Goal: Task Accomplishment & Management: Manage account settings

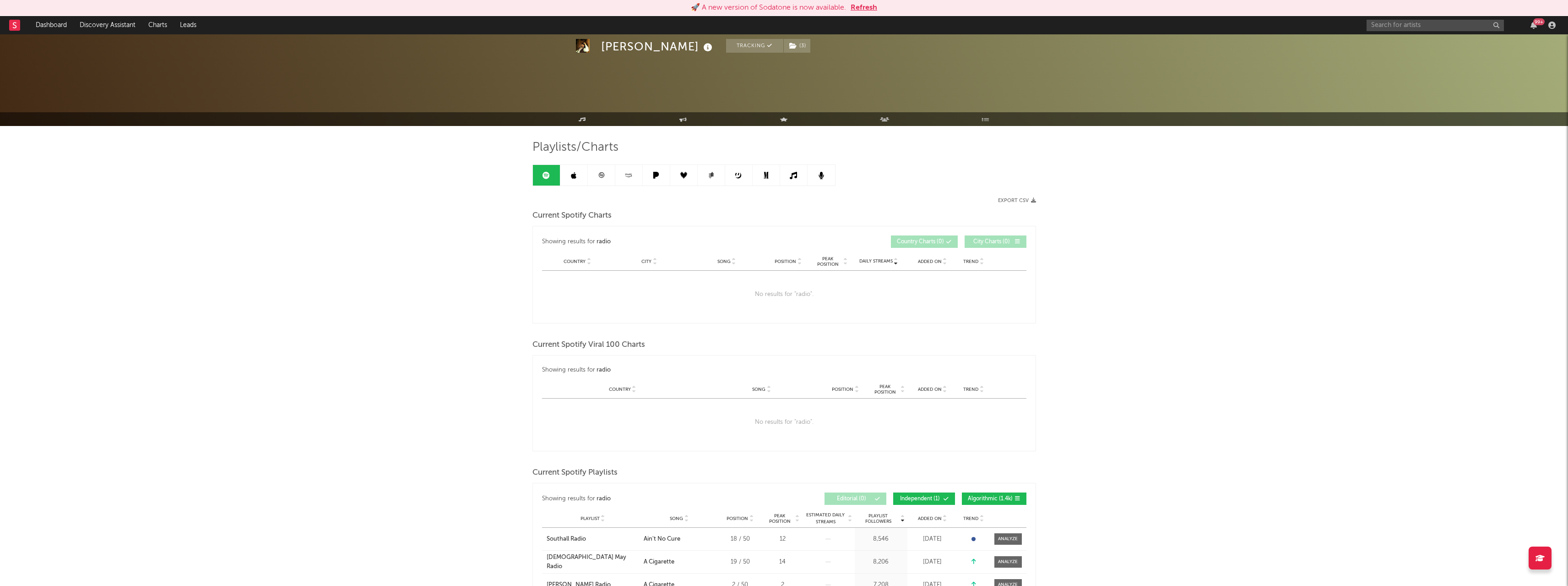
scroll to position [815, 0]
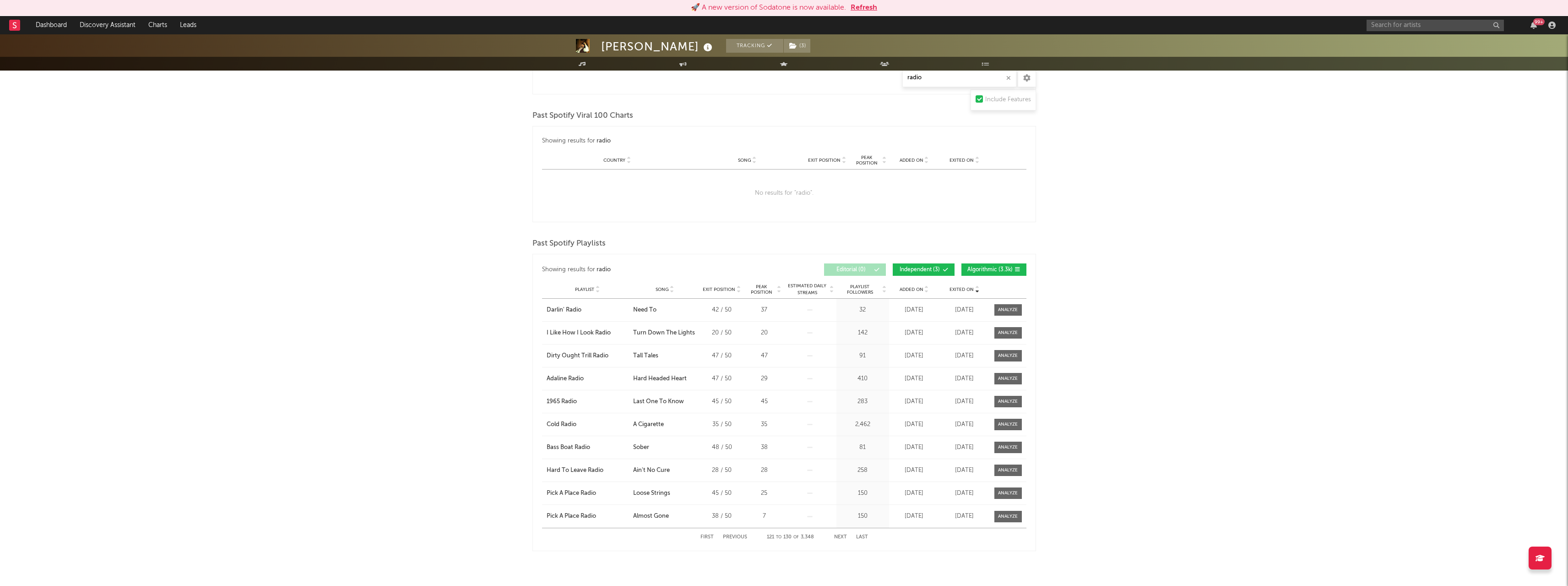
click at [859, 6] on button "Refresh" at bounding box center [863, 8] width 26 height 11
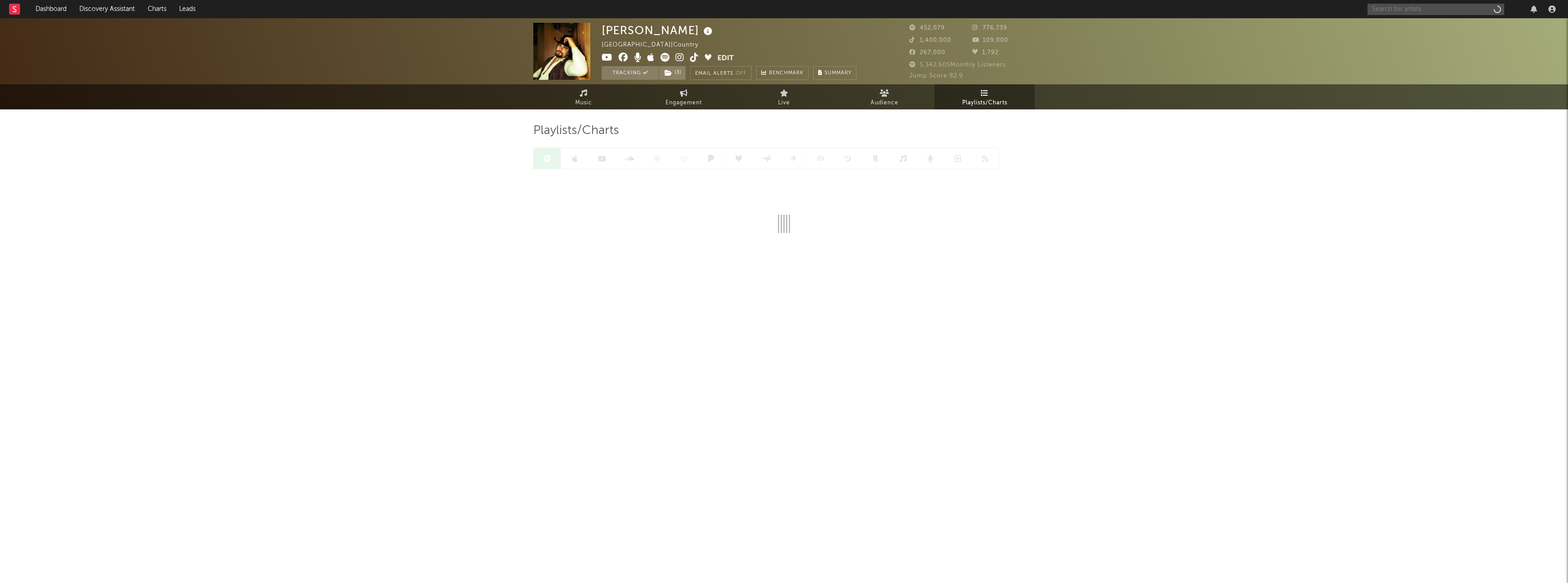
click at [1421, 12] on input "text" at bounding box center [1436, 9] width 137 height 12
type input "trinity lake"
click at [1419, 33] on icon at bounding box center [1421, 35] width 5 height 5
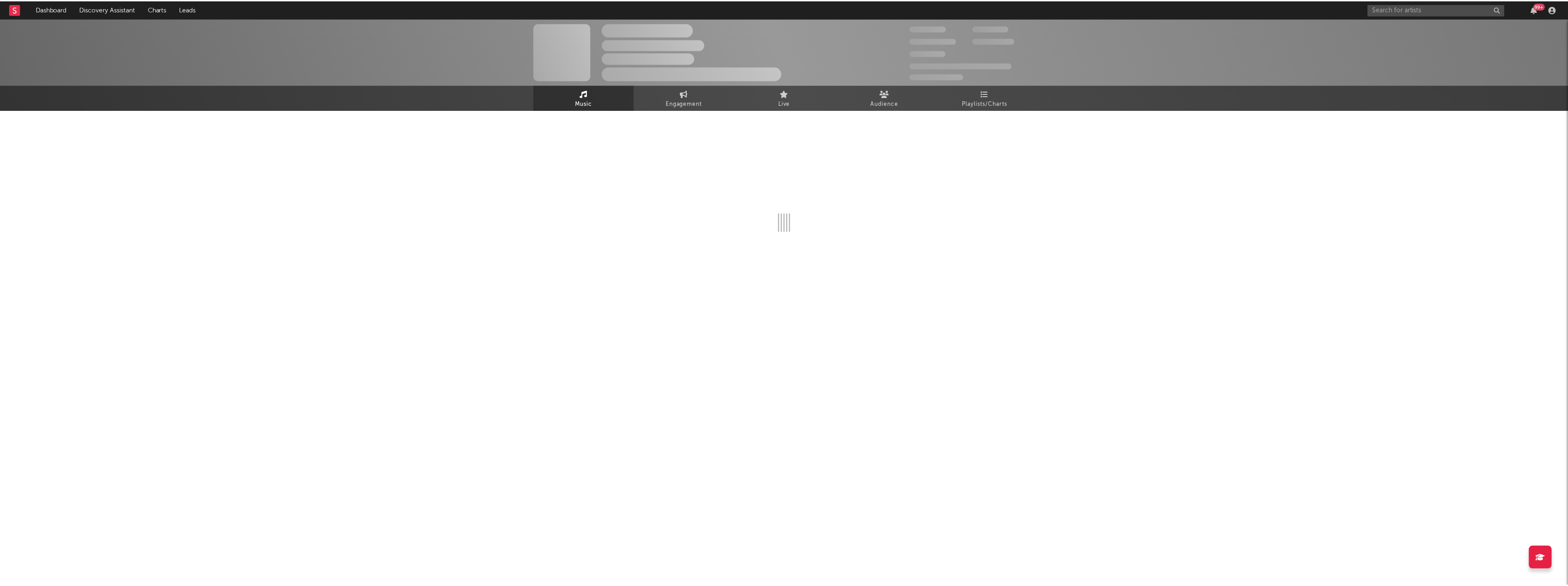
select select "6m"
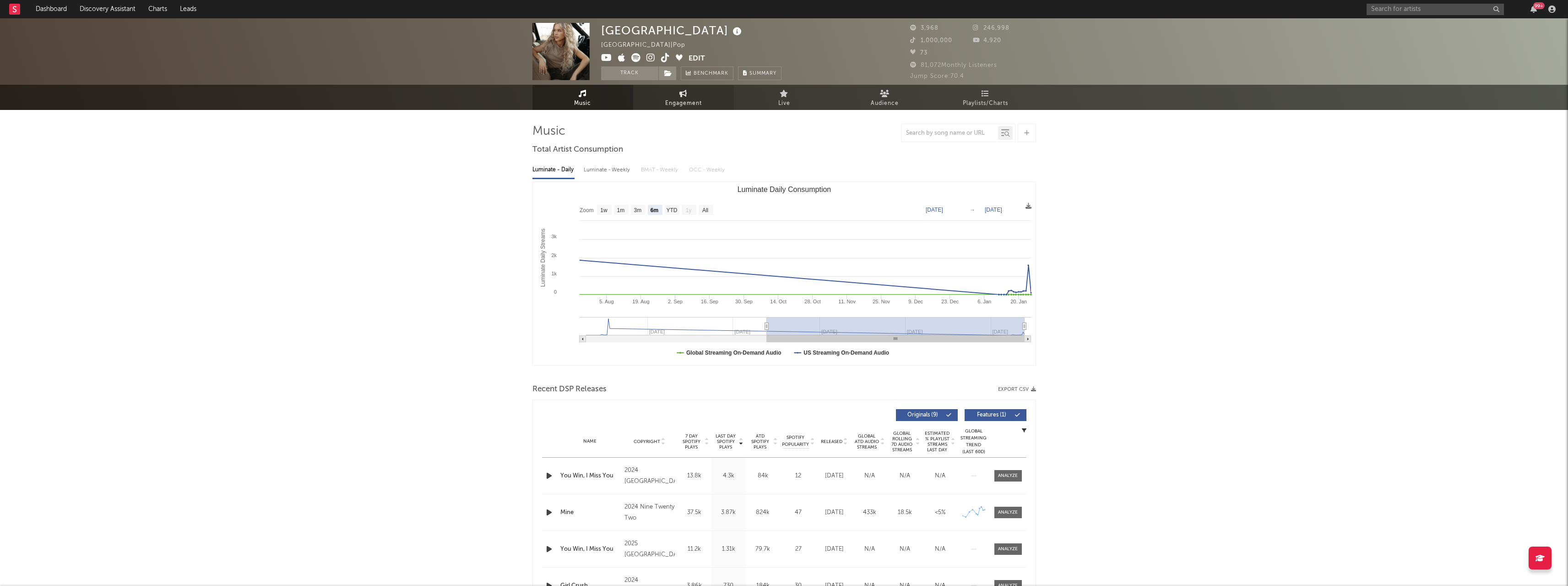
click at [656, 103] on link "Engagement" at bounding box center [683, 97] width 101 height 25
select select "1w"
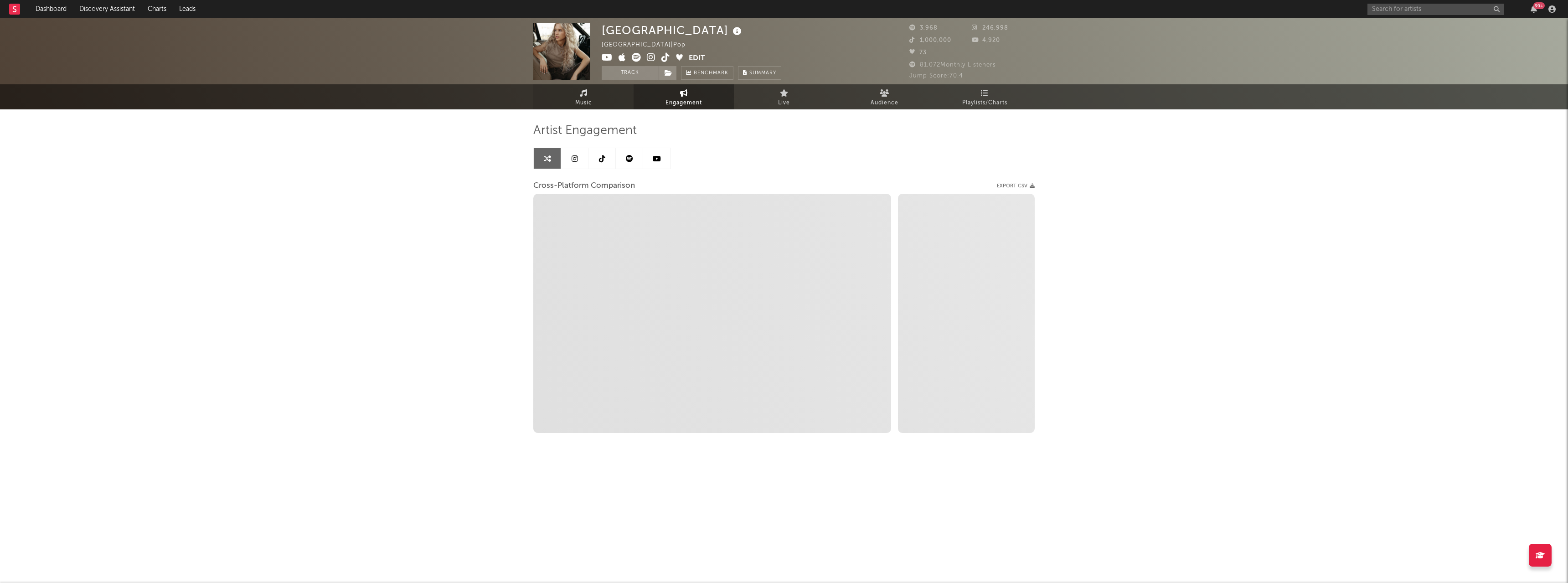
click at [606, 102] on link "Music" at bounding box center [583, 97] width 100 height 25
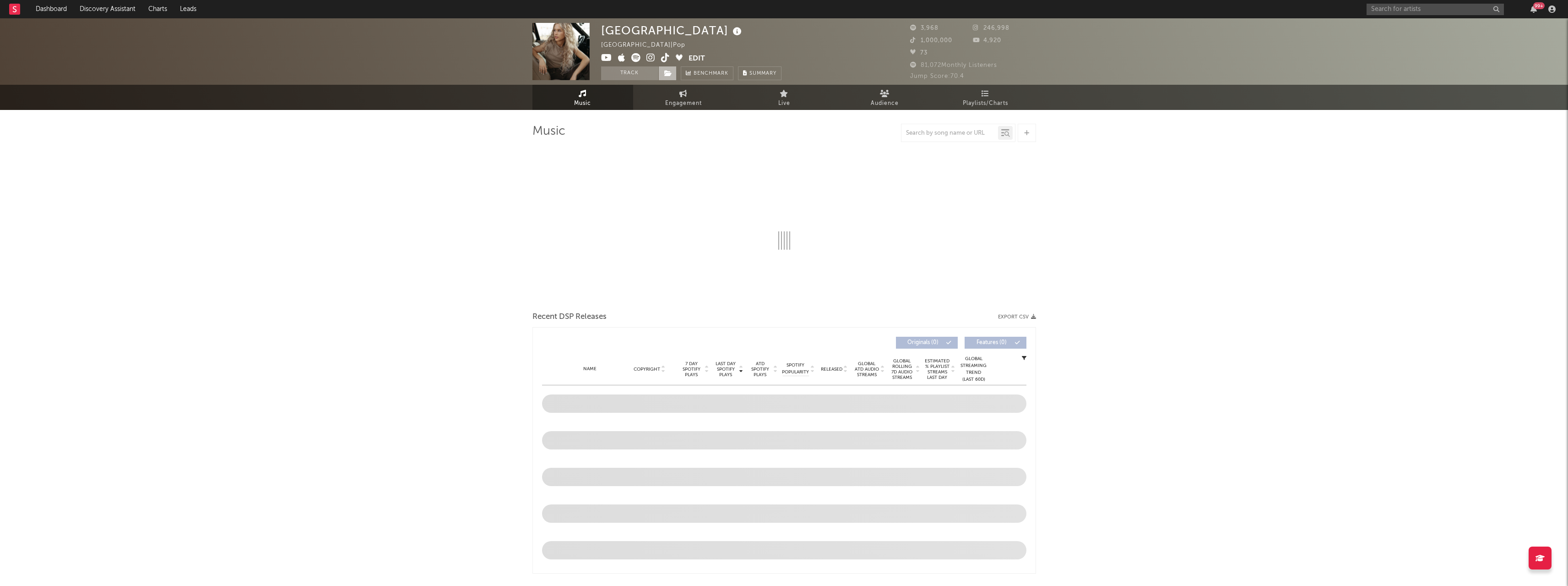
click at [664, 74] on icon at bounding box center [668, 73] width 8 height 6
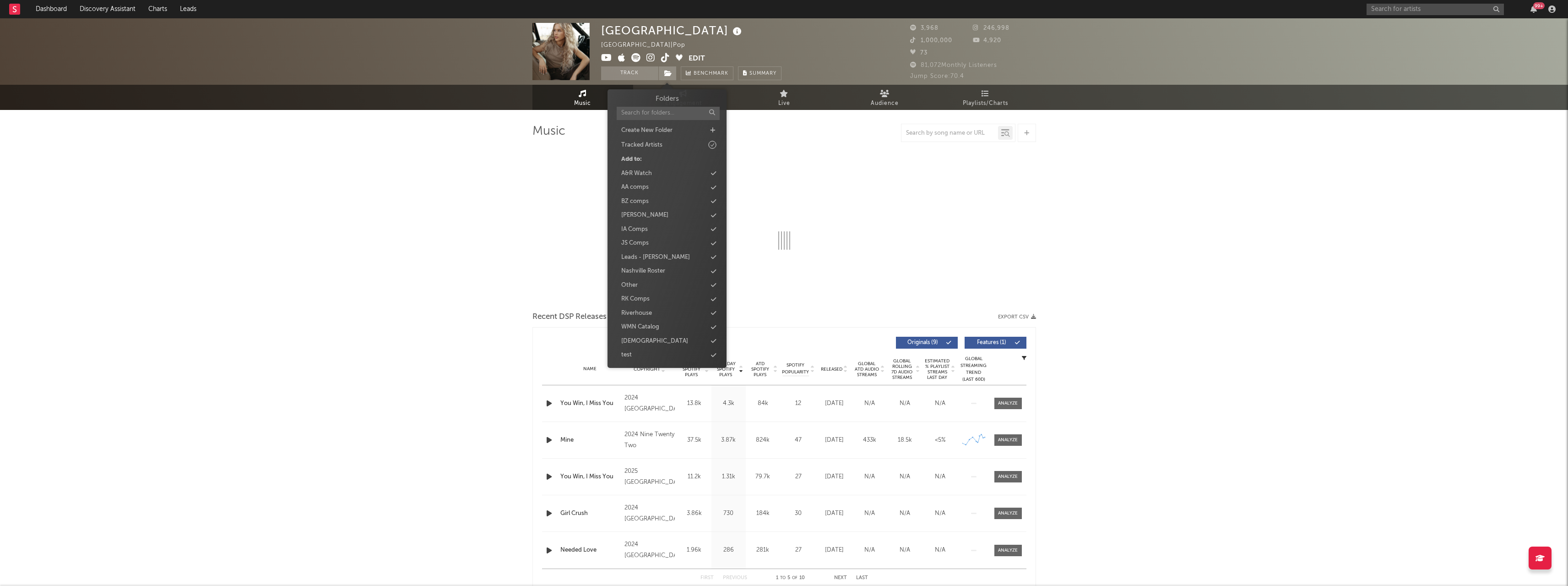
select select "6m"
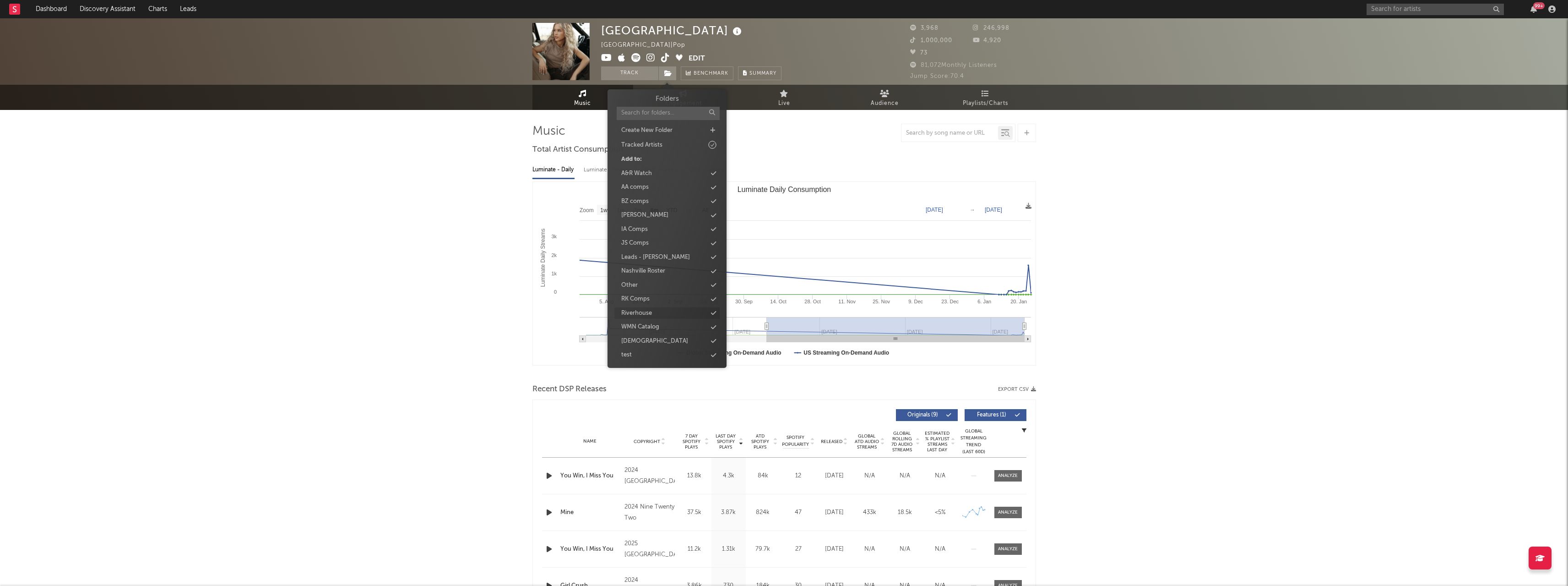
click at [653, 315] on div "Riverhouse" at bounding box center [667, 313] width 105 height 12
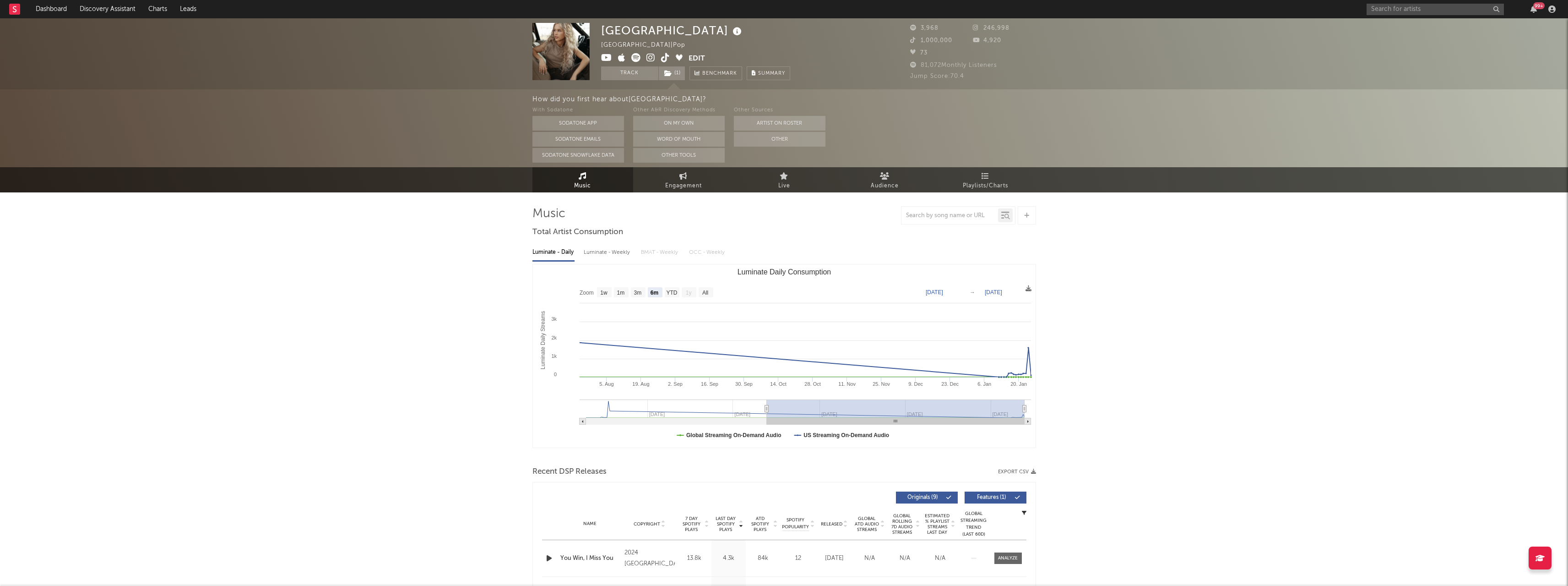
click at [693, 54] on button "Edit" at bounding box center [696, 59] width 17 height 12
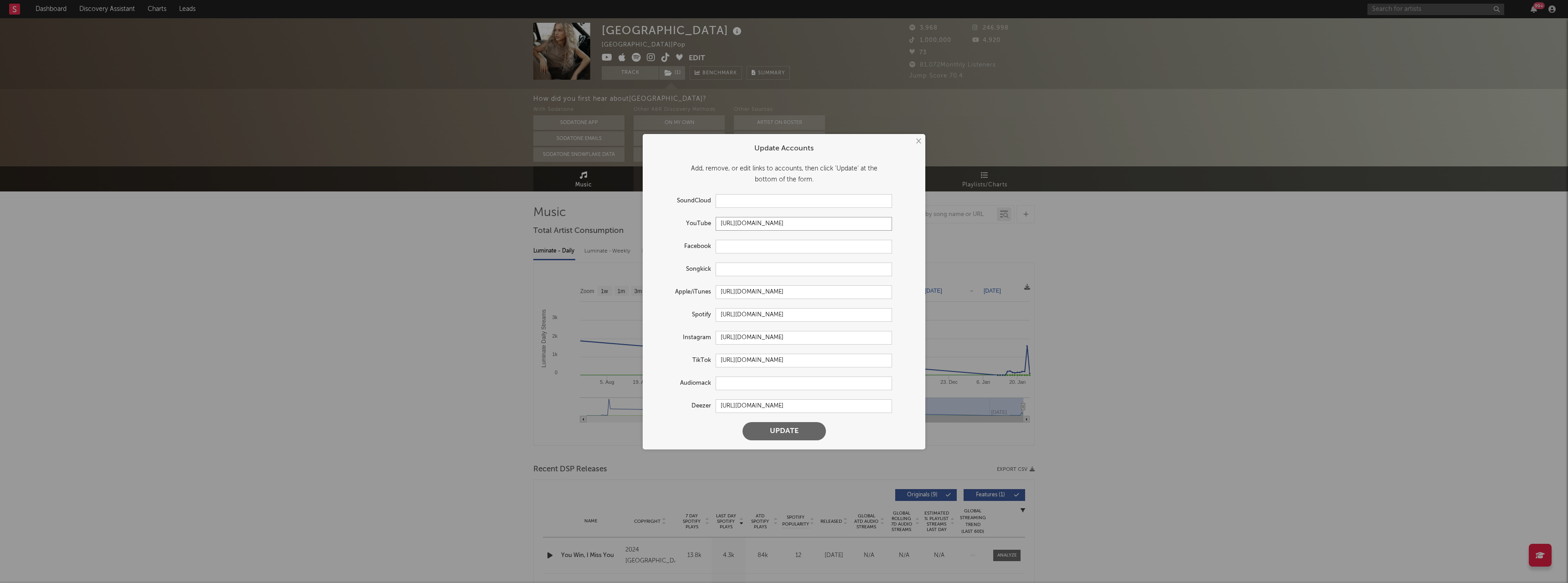
click at [771, 219] on input "https://youtube.com/@trinitylakemusic" at bounding box center [804, 223] width 177 height 13
click at [756, 313] on input "https://open.spotify.com/artist/1IAcSFwvUres37HhuN2Rcs" at bounding box center [804, 315] width 177 height 13
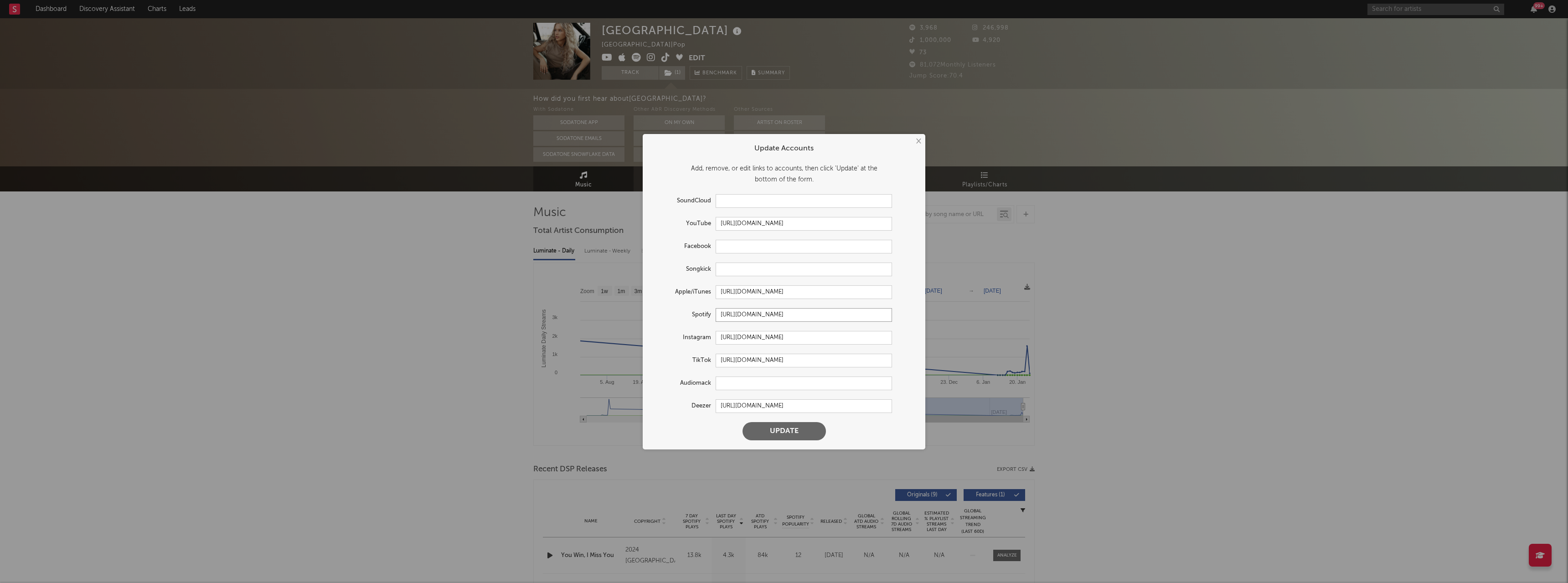
click at [756, 313] on input "https://open.spotify.com/artist/1IAcSFwvUres37HhuN2Rcs" at bounding box center [804, 315] width 177 height 13
click at [747, 338] on input "https://www.instagram.com/trinitylakemusic/" at bounding box center [804, 338] width 177 height 13
click at [766, 359] on input "https://www.tiktok.com/share/user/117423336350986241" at bounding box center [804, 360] width 177 height 13
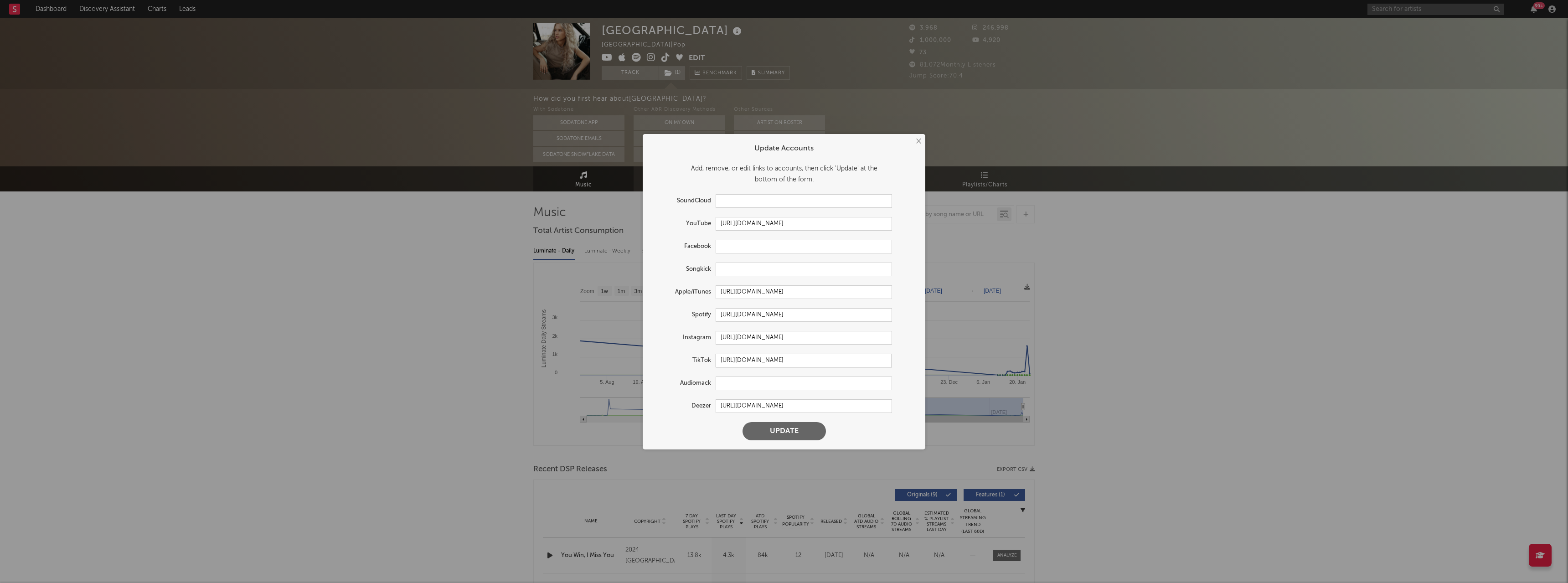
click at [766, 359] on input "https://www.tiktok.com/share/user/117423336350986241" at bounding box center [804, 360] width 177 height 13
drag, startPoint x: 919, startPoint y: 141, endPoint x: 774, endPoint y: 120, distance: 146.5
click at [919, 141] on button "×" at bounding box center [918, 141] width 10 height 10
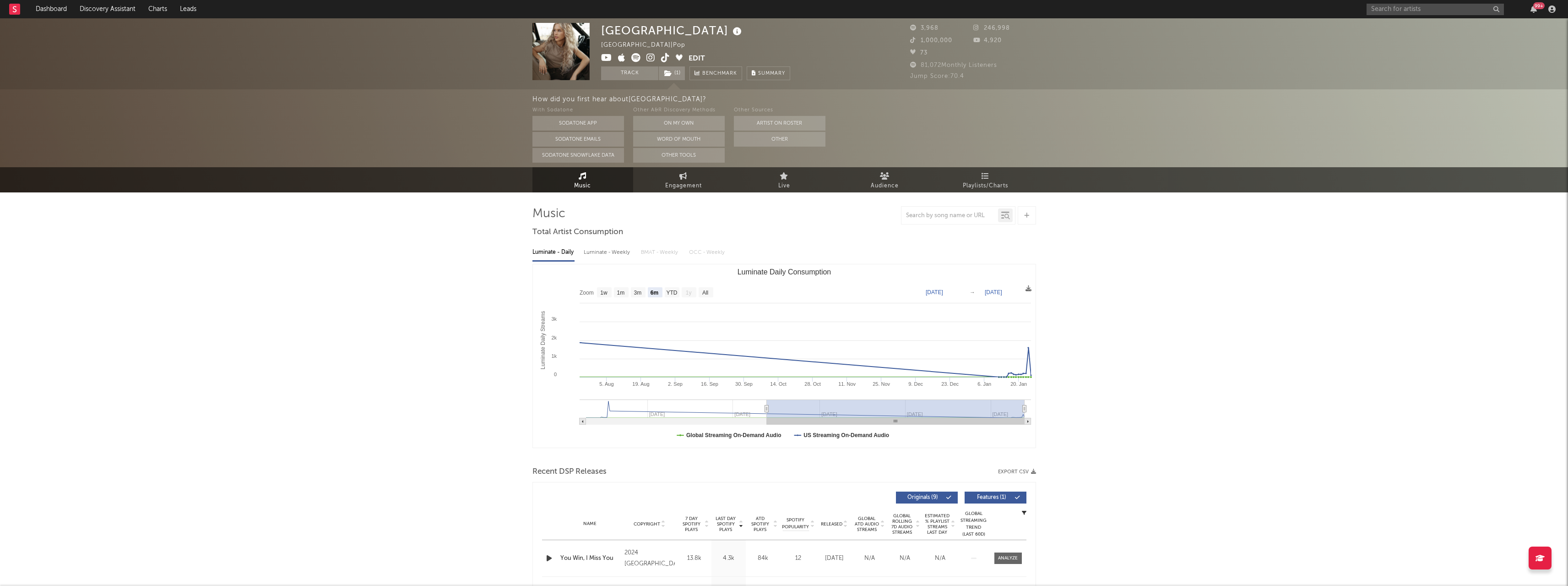
click at [666, 56] on icon at bounding box center [665, 57] width 9 height 9
click at [661, 58] on icon at bounding box center [665, 57] width 9 height 9
click at [695, 56] on button "Edit" at bounding box center [696, 59] width 17 height 12
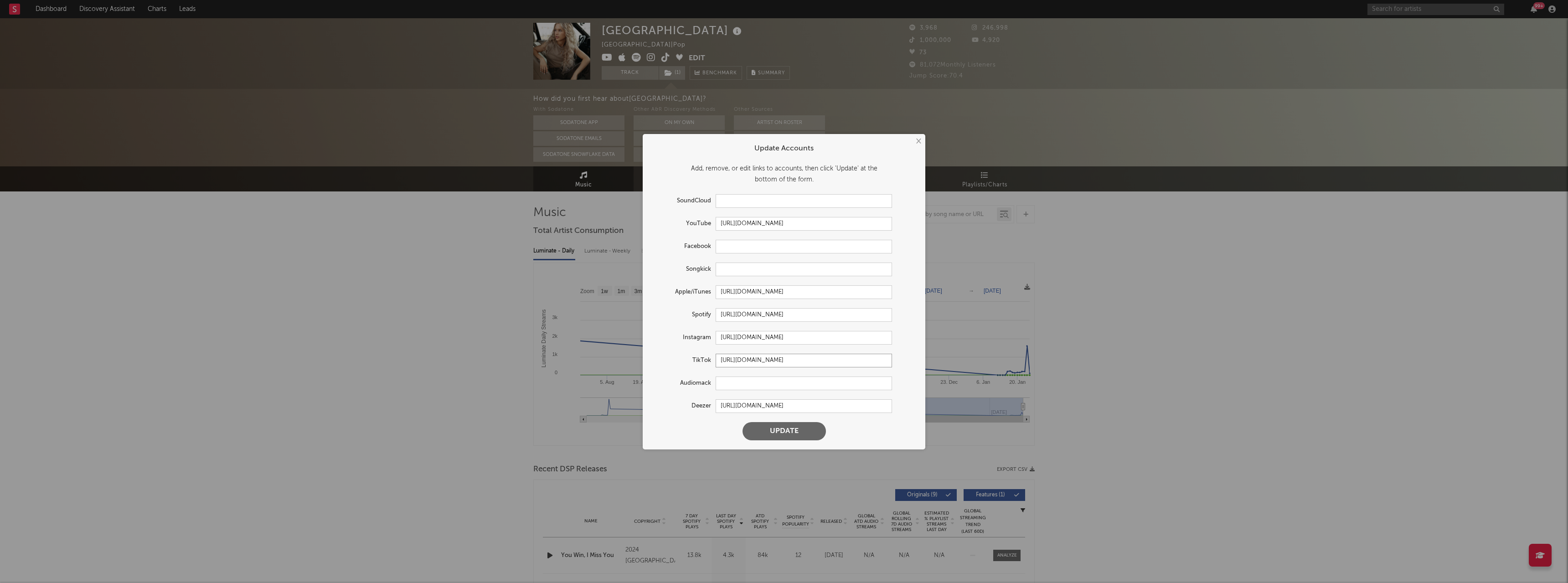
click at [763, 360] on input "https://www.tiktok.com/share/user/117423336350986241" at bounding box center [804, 360] width 177 height 13
paste input "@trinitylakemusic"
type input "https://www.tiktok.com/@trinitylakemusic"
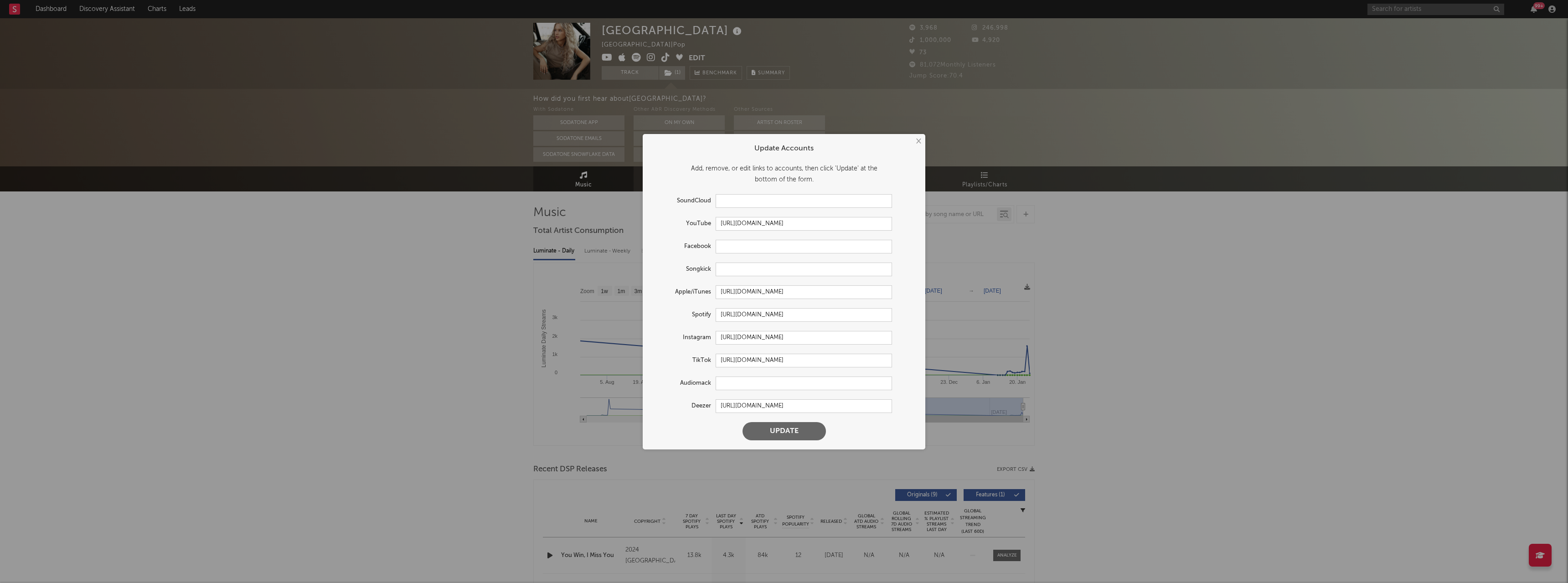
click at [783, 431] on button "Update" at bounding box center [784, 431] width 83 height 18
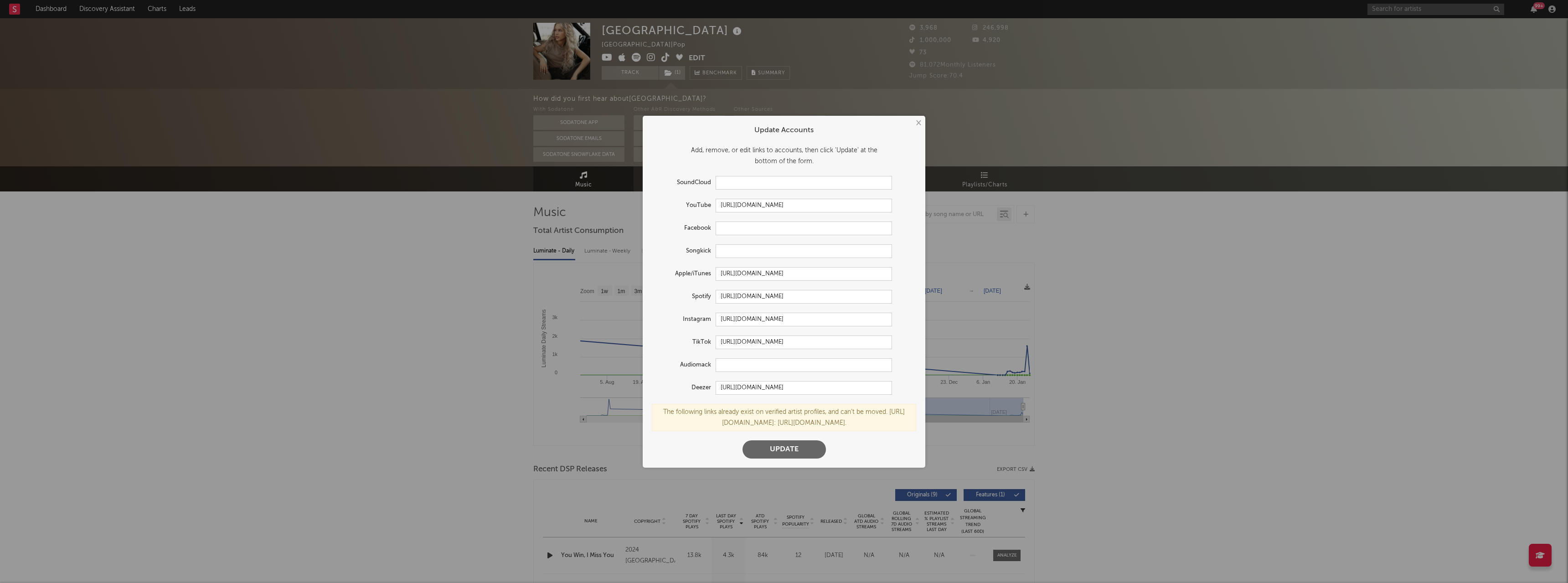
click at [756, 453] on button "Update" at bounding box center [784, 449] width 83 height 18
drag, startPoint x: 921, startPoint y: 115, endPoint x: 891, endPoint y: 136, distance: 36.6
click at [921, 118] on button "×" at bounding box center [918, 123] width 10 height 10
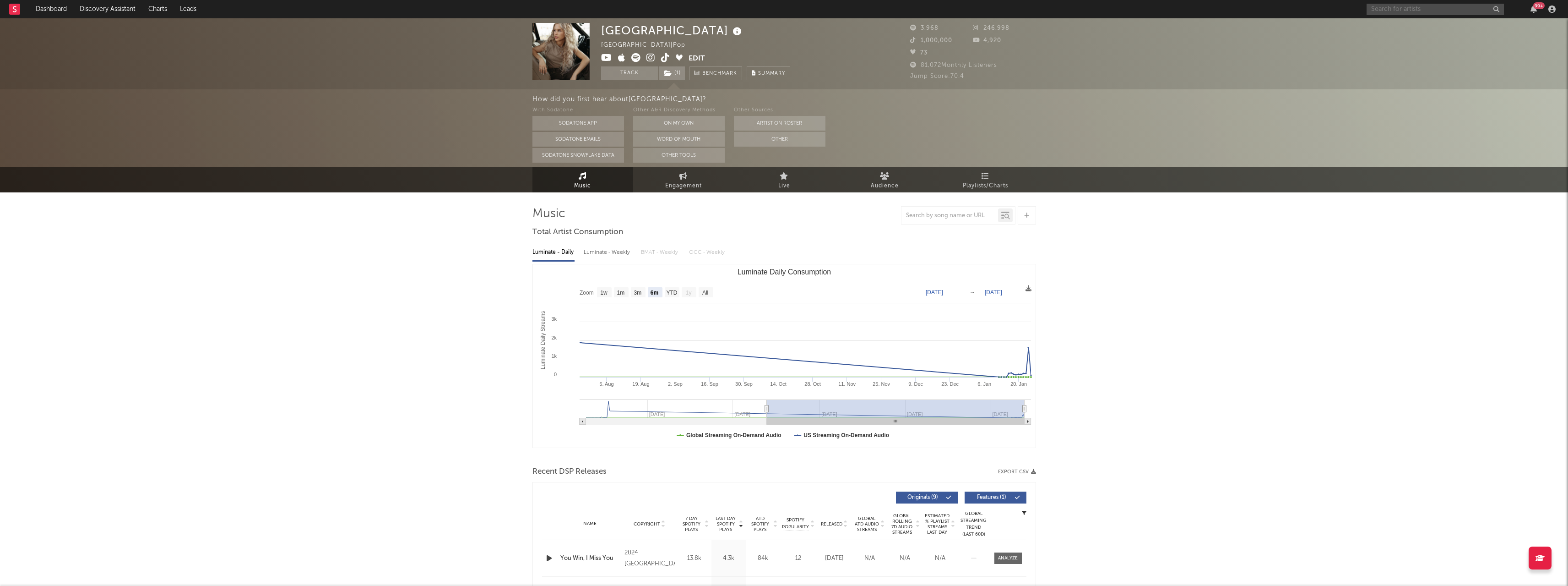
click at [1446, 13] on input "text" at bounding box center [1435, 9] width 138 height 12
type input "lexi langley"
